Goal: Check status: Check status

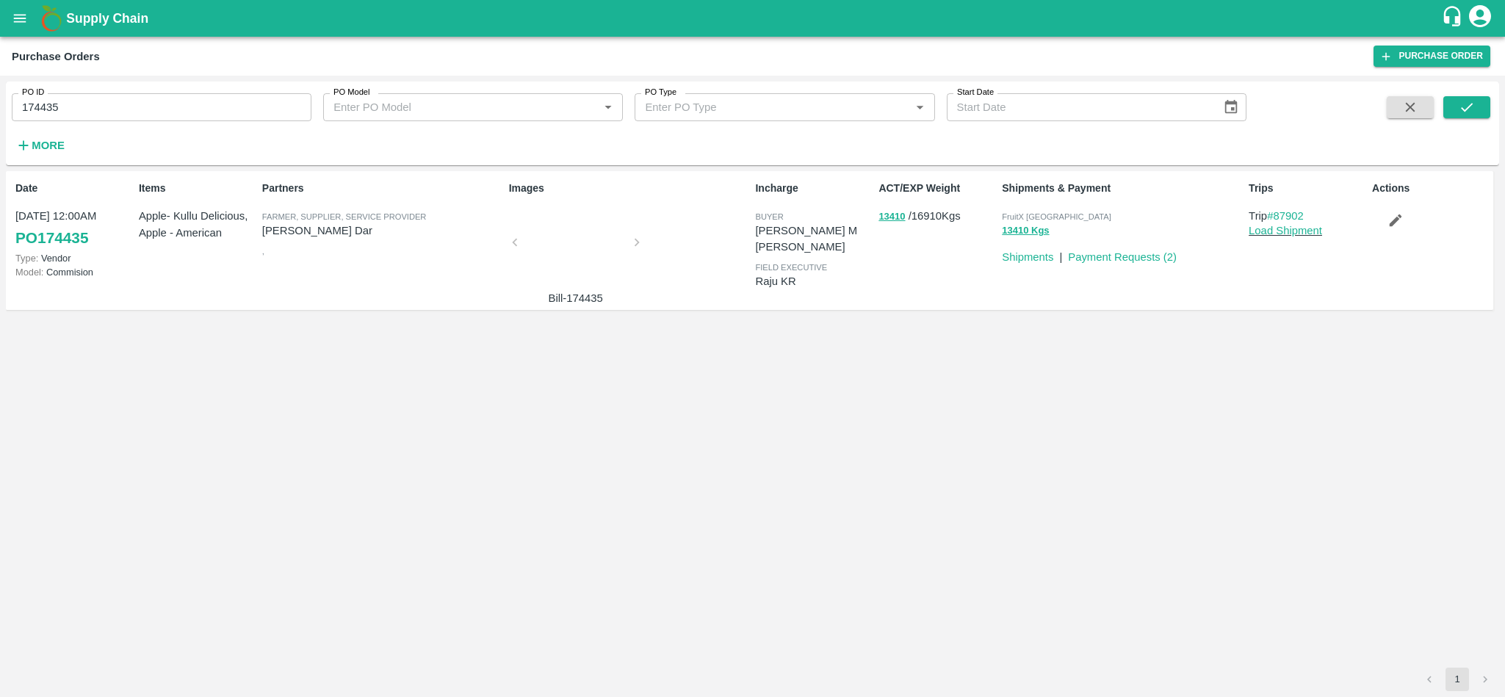
click at [104, 113] on input "174435" at bounding box center [162, 107] width 300 height 28
paste input "text"
type input "178659"
click at [1476, 111] on button "submit" at bounding box center [1466, 107] width 47 height 22
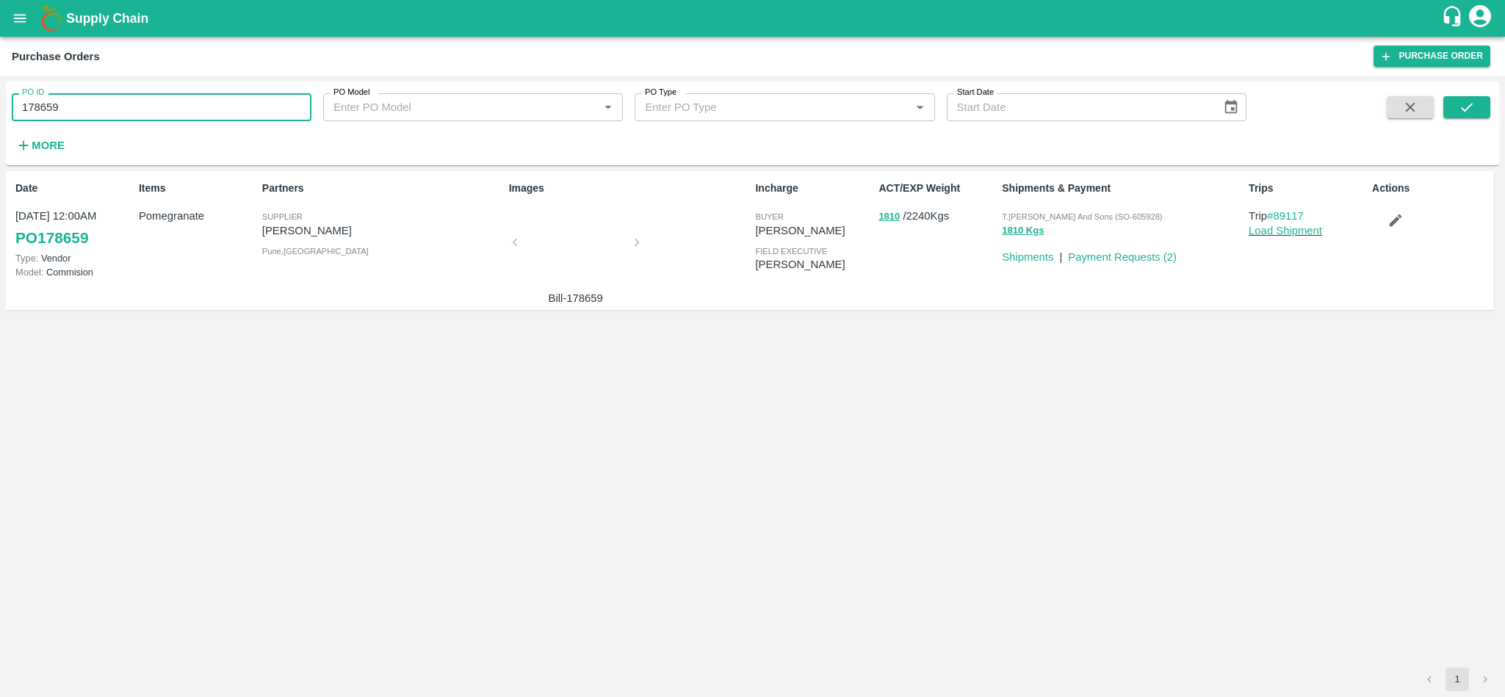
click at [139, 109] on input "178659" at bounding box center [162, 107] width 300 height 28
paste input "text"
click at [1474, 102] on icon "submit" at bounding box center [1466, 107] width 16 height 16
click at [214, 101] on input "176569" at bounding box center [162, 107] width 300 height 28
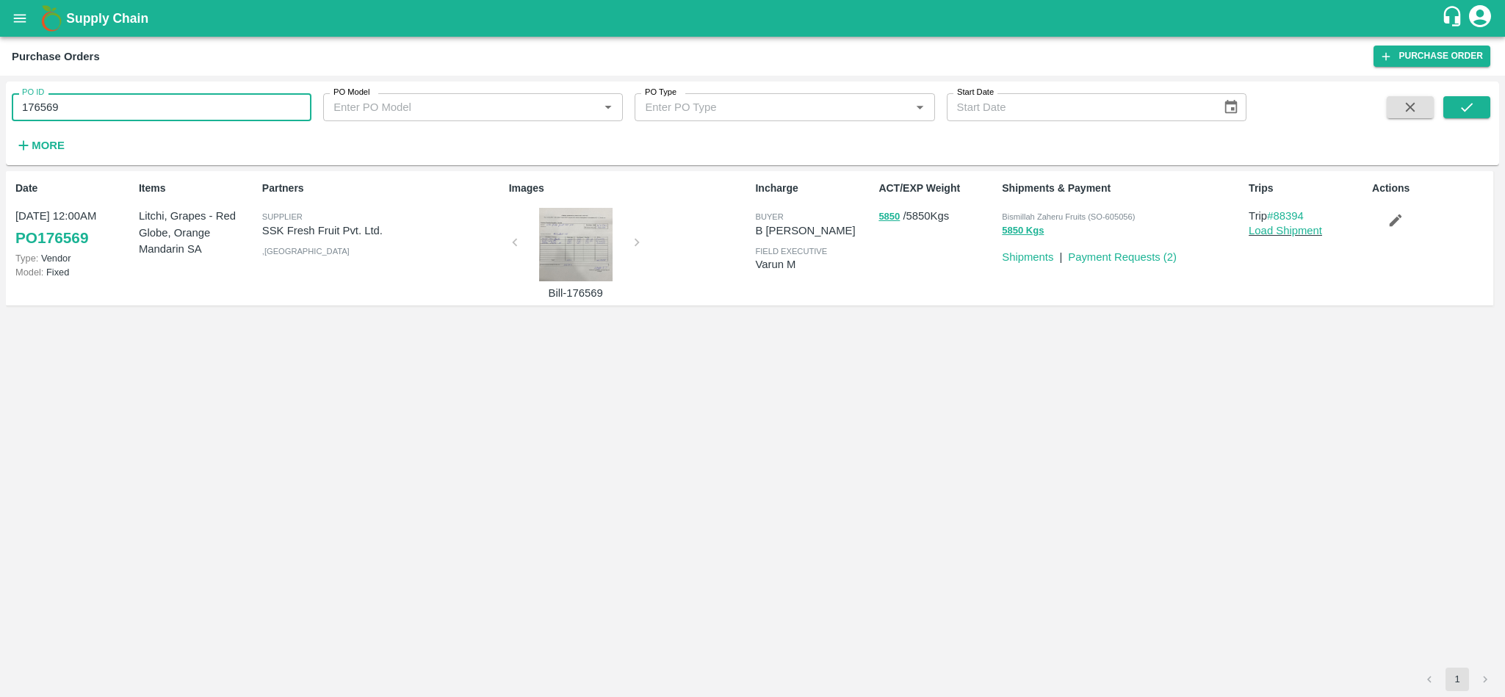
click at [214, 101] on input "176569" at bounding box center [162, 107] width 300 height 28
paste input "text"
click at [1467, 102] on icon "submit" at bounding box center [1466, 107] width 16 height 16
click at [234, 97] on input "177428" at bounding box center [162, 107] width 300 height 28
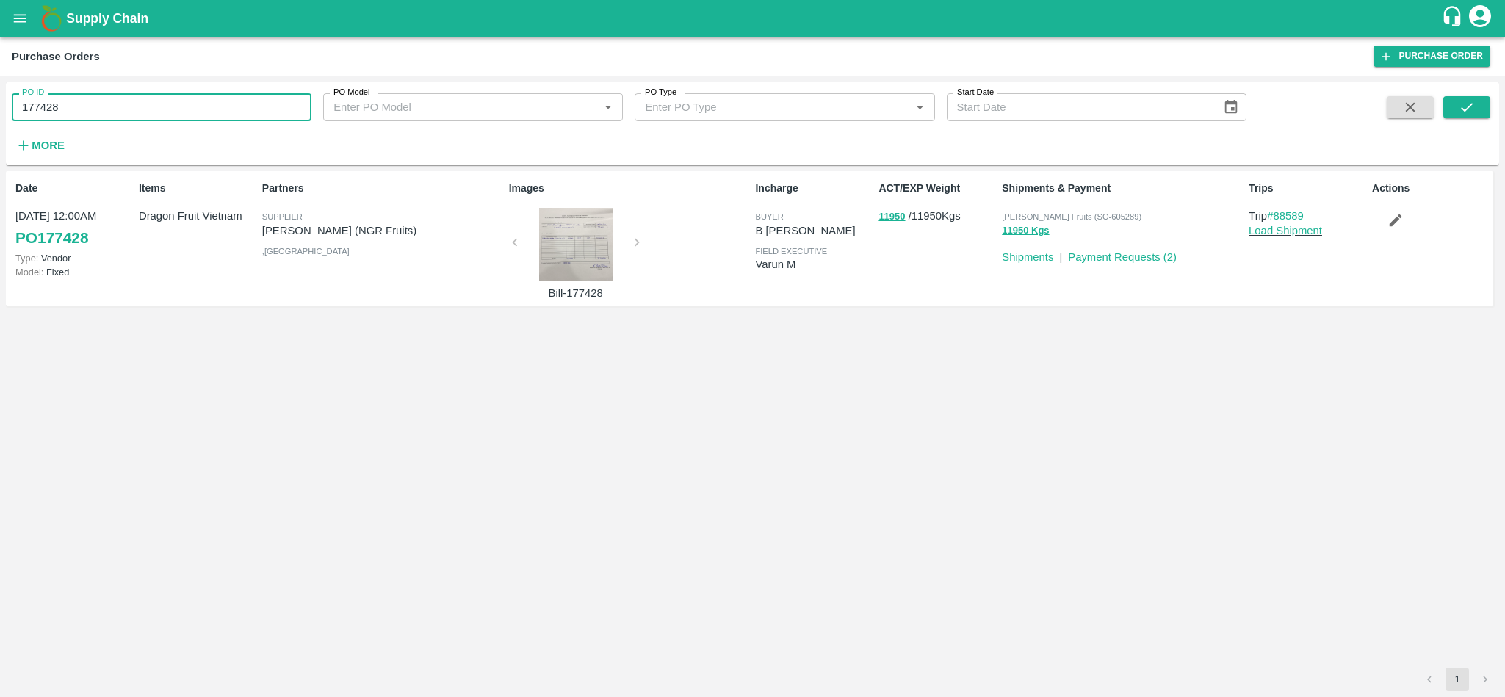
paste input "text"
click at [1488, 110] on button "submit" at bounding box center [1466, 107] width 47 height 22
click at [170, 115] on input "176280" at bounding box center [162, 107] width 300 height 28
paste input "text"
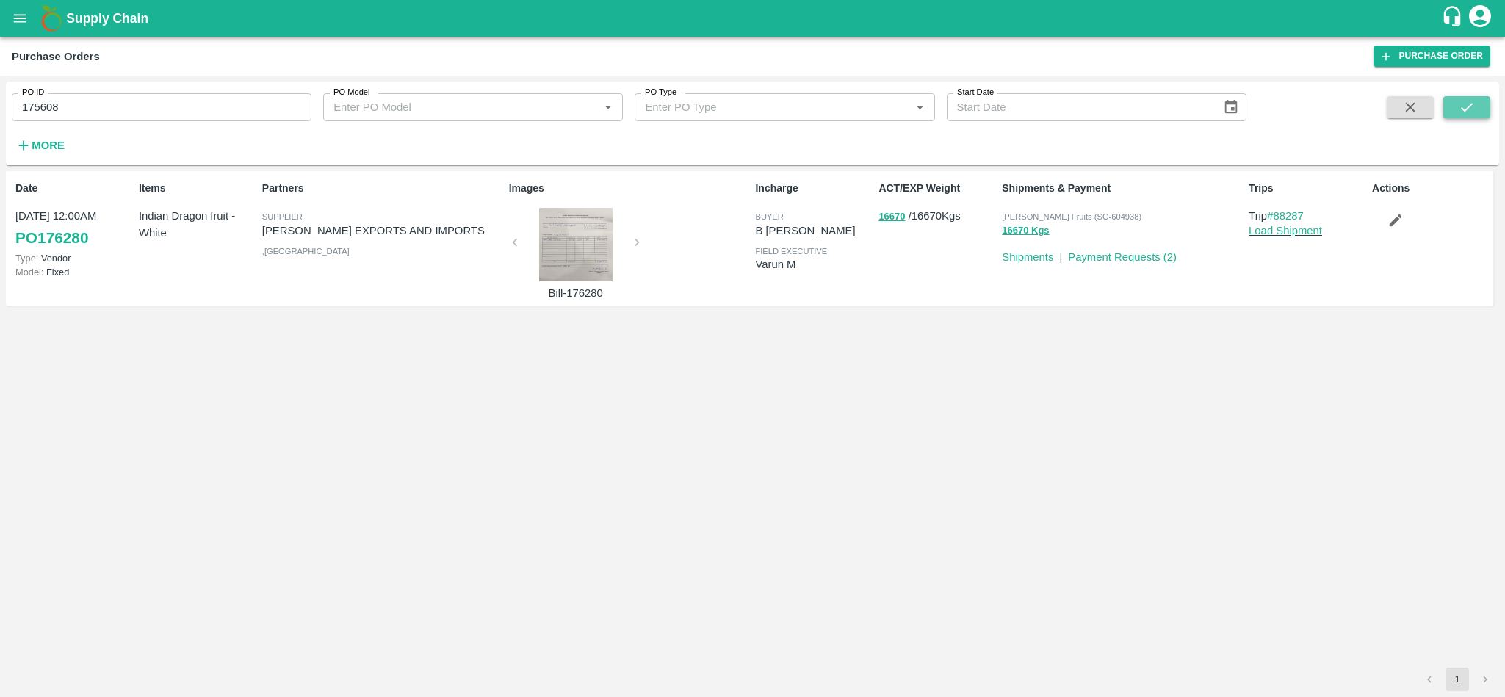
click at [1481, 108] on button "submit" at bounding box center [1466, 107] width 47 height 22
click at [170, 106] on input "175608" at bounding box center [162, 107] width 300 height 28
paste input "text"
type input "177905"
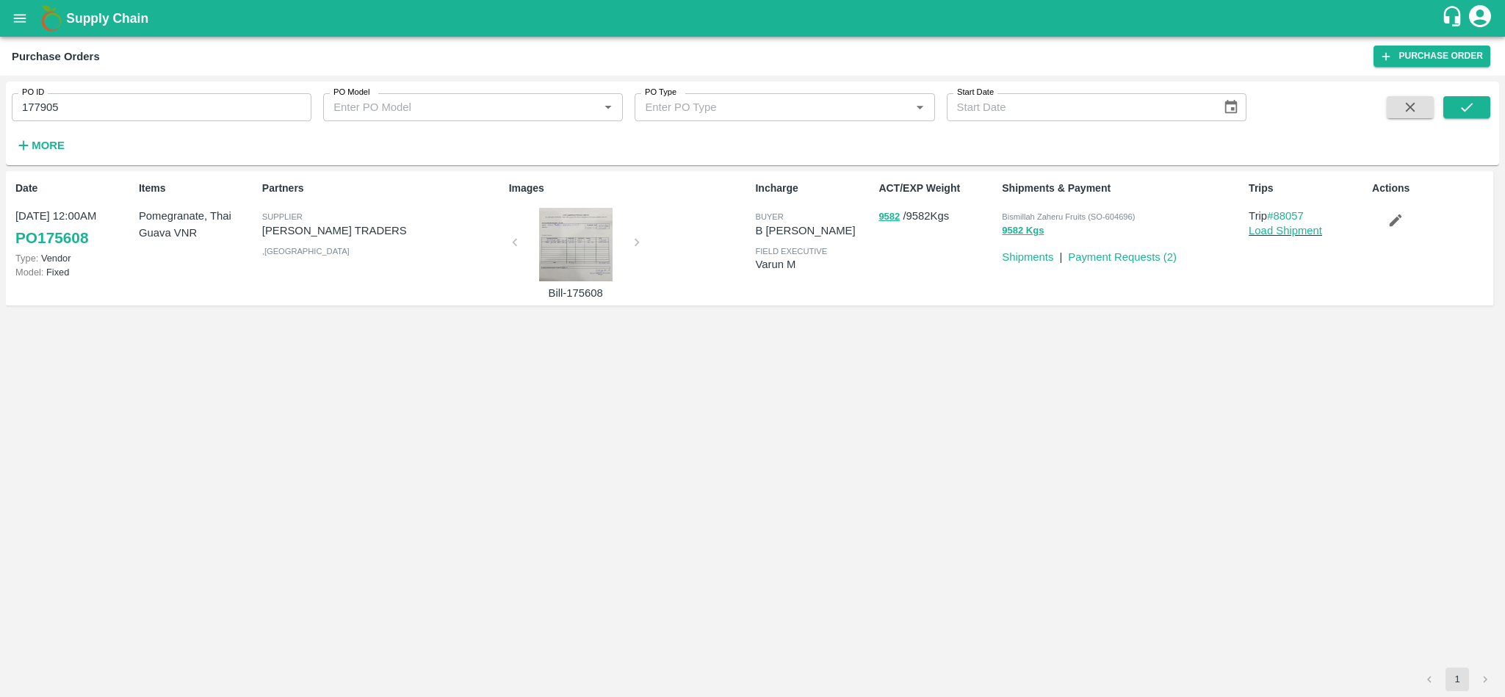
click at [1474, 123] on span at bounding box center [1466, 126] width 47 height 60
click at [1467, 117] on button "submit" at bounding box center [1466, 107] width 47 height 22
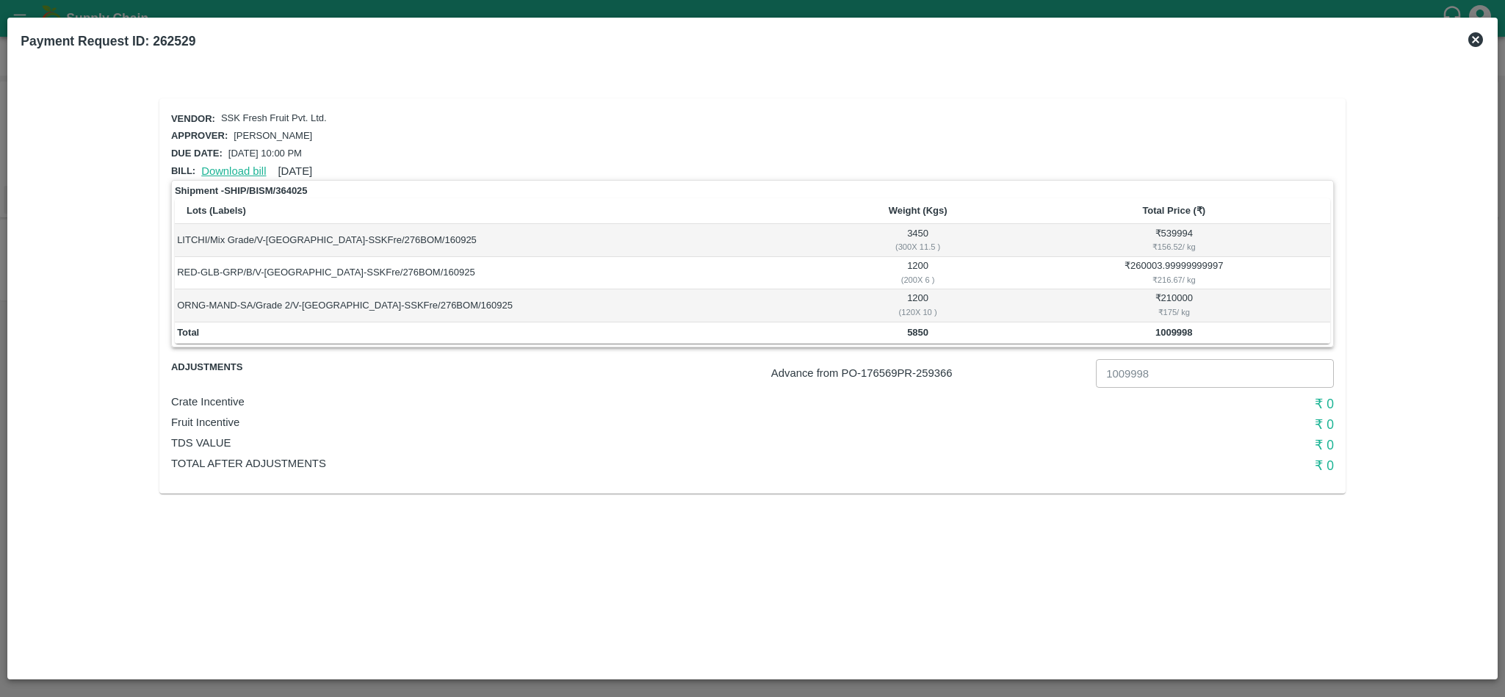
click at [247, 165] on link "Download bill" at bounding box center [233, 171] width 65 height 12
click at [941, 375] on p "Advance from PO- 176569 PR- 259366" at bounding box center [930, 373] width 319 height 16
copy p "259366"
